Goal: Find specific fact: Find specific fact

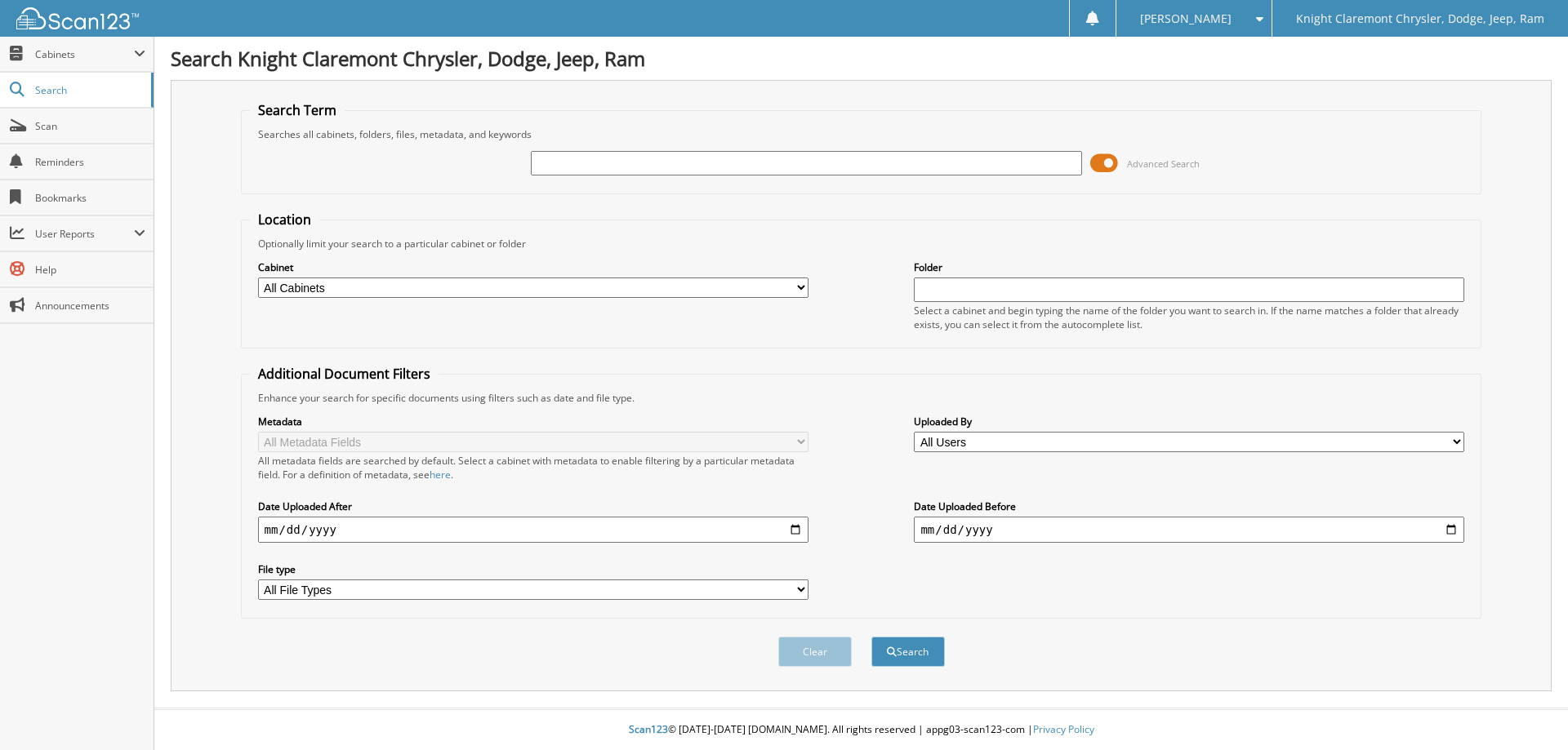
click at [612, 155] on input "text" at bounding box center [806, 163] width 551 height 25
type input "[US_VEHICLE_IDENTIFICATION_NUMBER]"
click at [871, 637] on button "Search" at bounding box center [908, 651] width 73 height 30
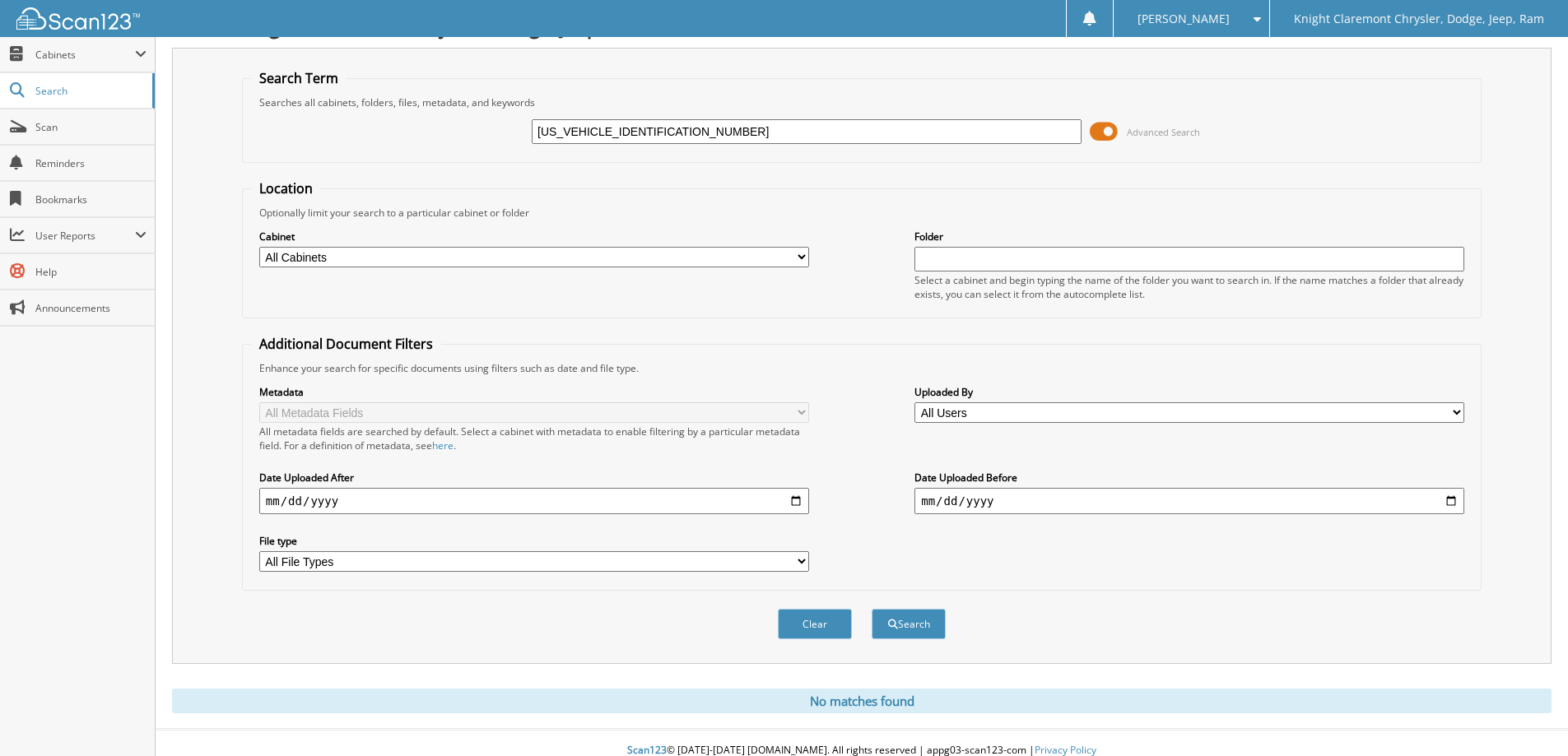
scroll to position [48, 0]
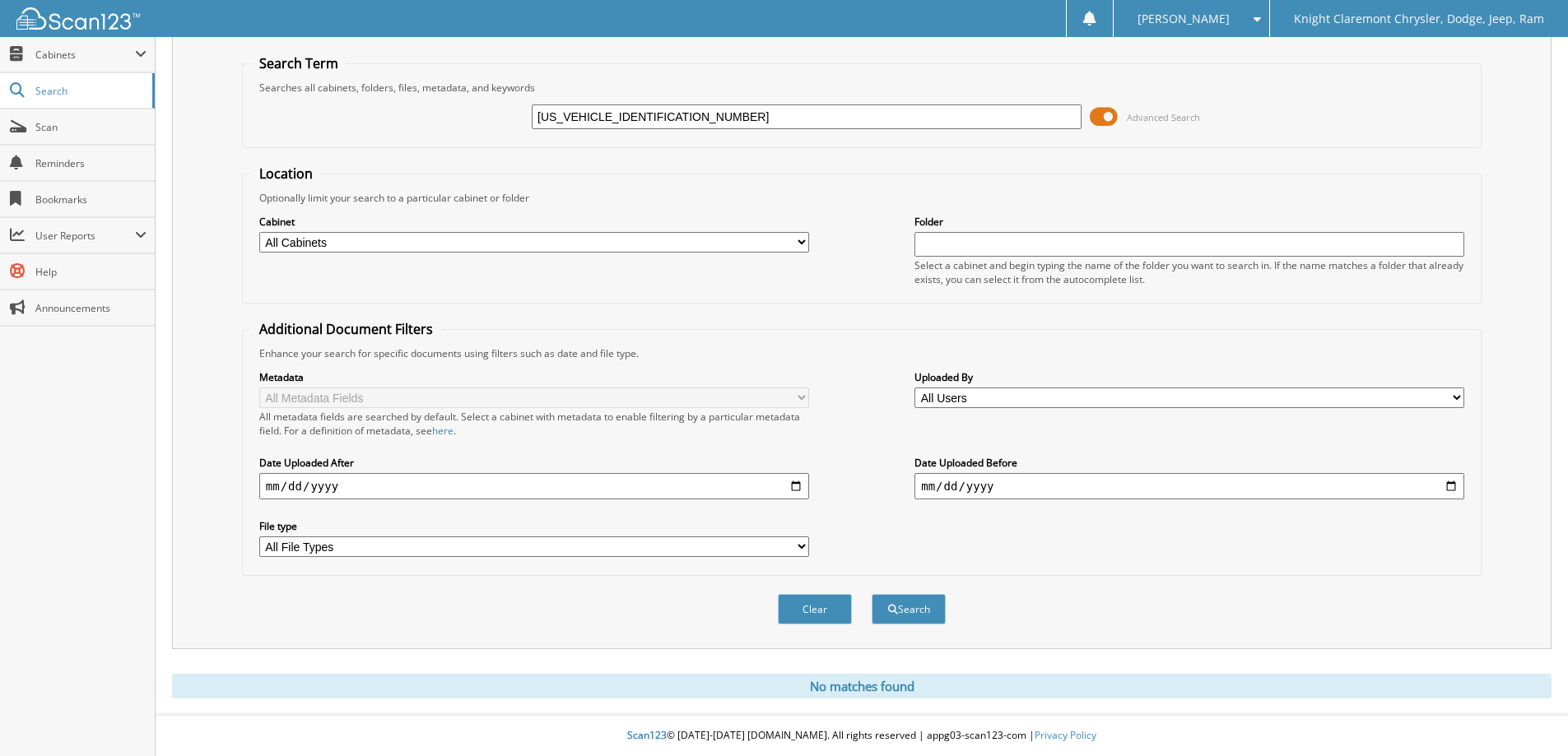
click at [609, 237] on select "All Cabinets CAR DEALS PARTS SERVICE RO Needs Filing" at bounding box center [533, 243] width 550 height 21
click at [395, 170] on fieldset "Location Optionally limit your search to a particular cabinet or folder Cabinet…" at bounding box center [861, 234] width 1239 height 139
click at [661, 109] on input "[US_VEHICLE_IDENTIFICATION_NUMBER]" at bounding box center [806, 117] width 550 height 25
click at [871, 594] on button "Search" at bounding box center [908, 609] width 74 height 30
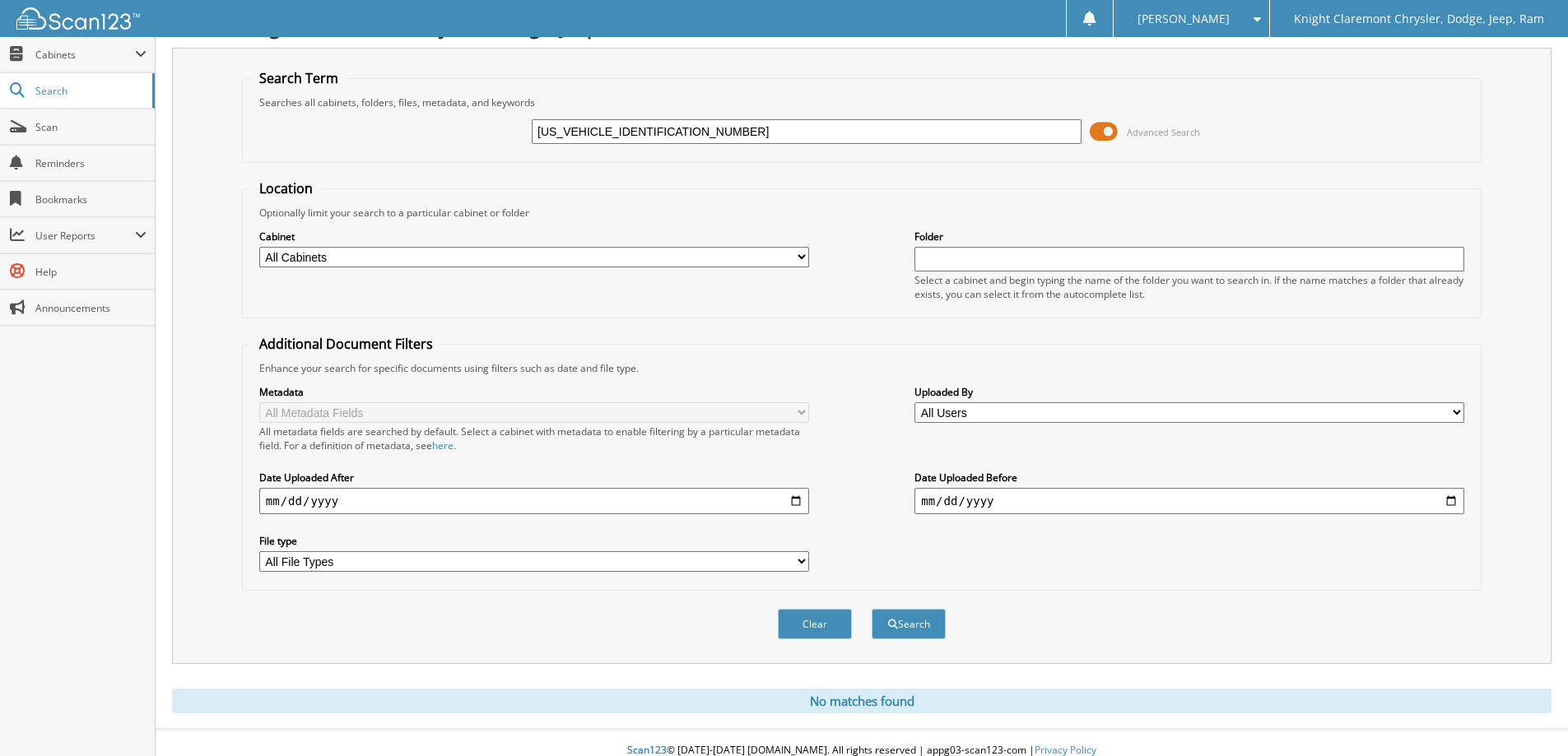
scroll to position [48, 0]
